Goal: Information Seeking & Learning: Learn about a topic

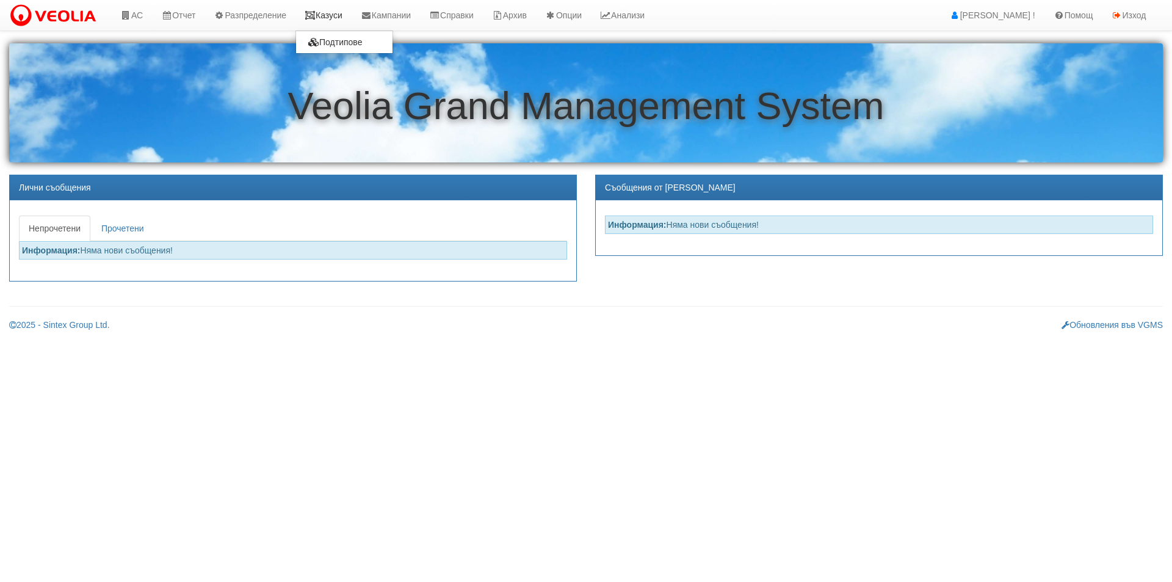
click at [338, 12] on link "Казуси" at bounding box center [324, 15] width 56 height 31
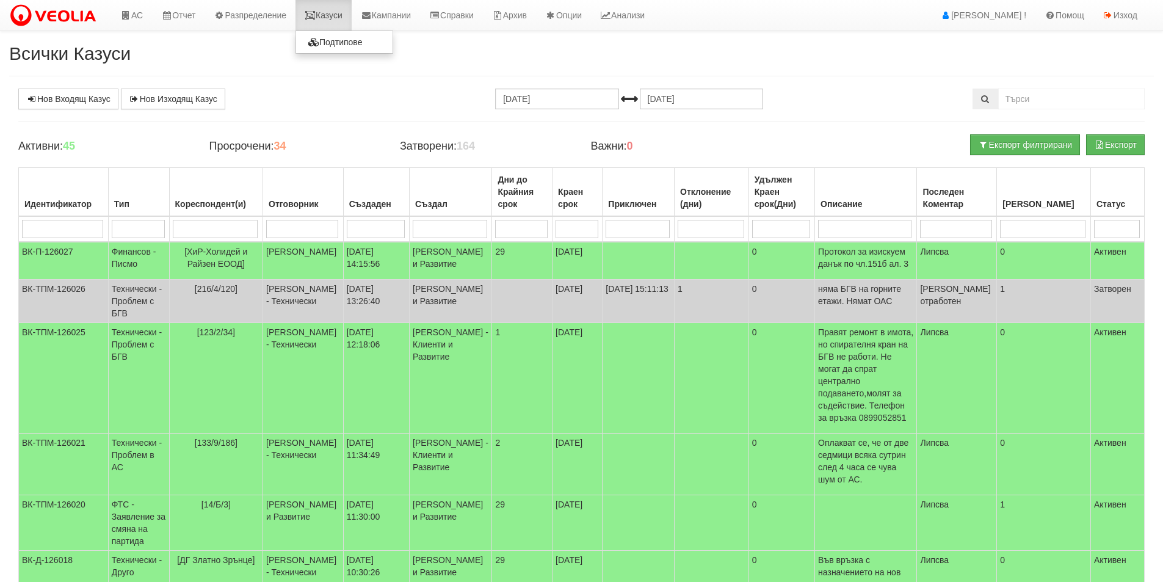
click at [351, 12] on link "Казуси" at bounding box center [324, 15] width 56 height 31
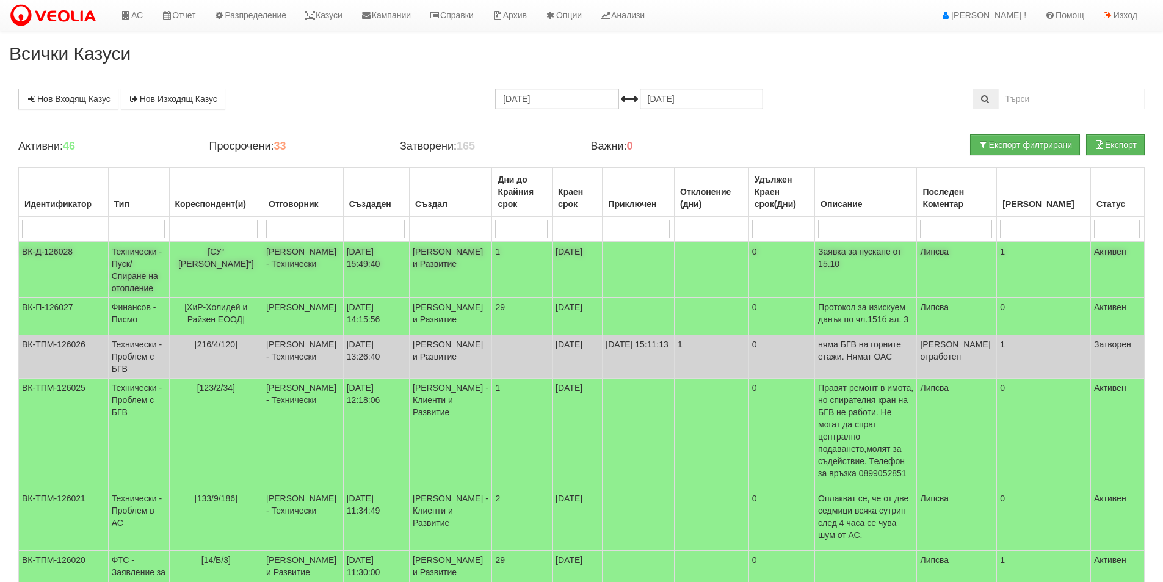
drag, startPoint x: 318, startPoint y: 273, endPoint x: 321, endPoint y: 260, distance: 13.7
click at [321, 260] on td "Дончо Дончев - Технически" at bounding box center [303, 270] width 81 height 56
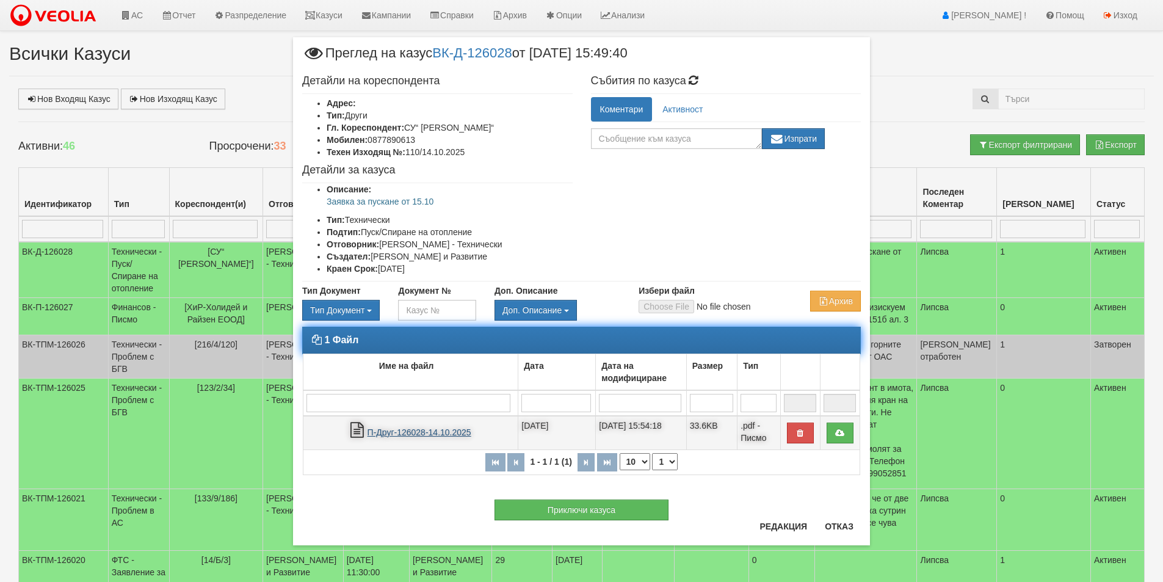
click at [436, 431] on link "П-Друг-126028-14.10.2025" at bounding box center [420, 432] width 104 height 10
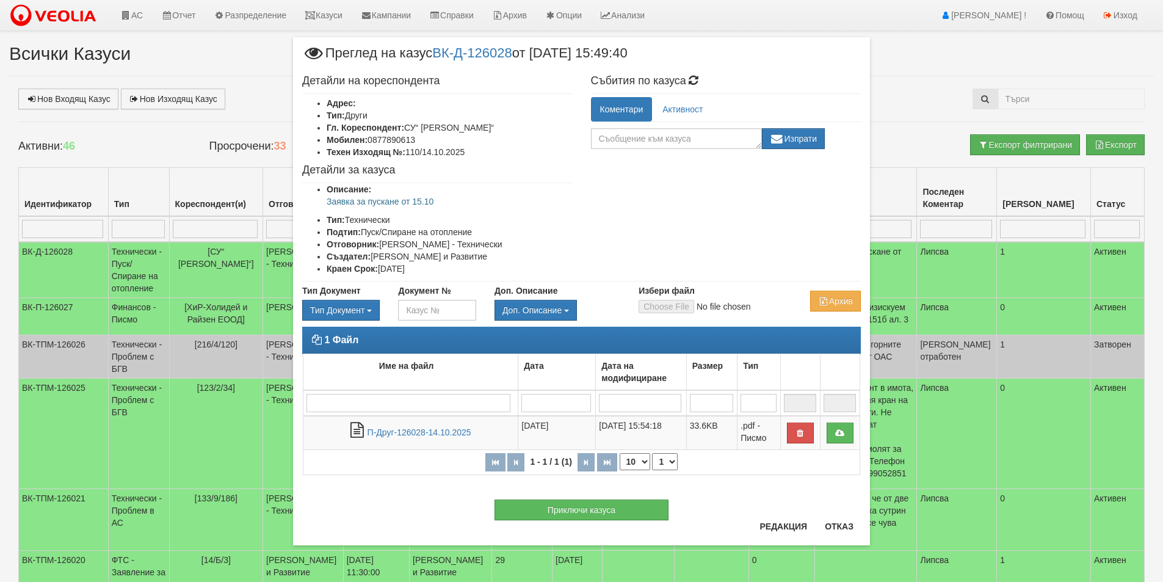
click at [0, 165] on div "× Преглед на казус ВК-Д-126028 от 14/10/2025 15:49:40 Детайли на кореспондента …" at bounding box center [581, 291] width 1163 height 582
